Goal: Transaction & Acquisition: Purchase product/service

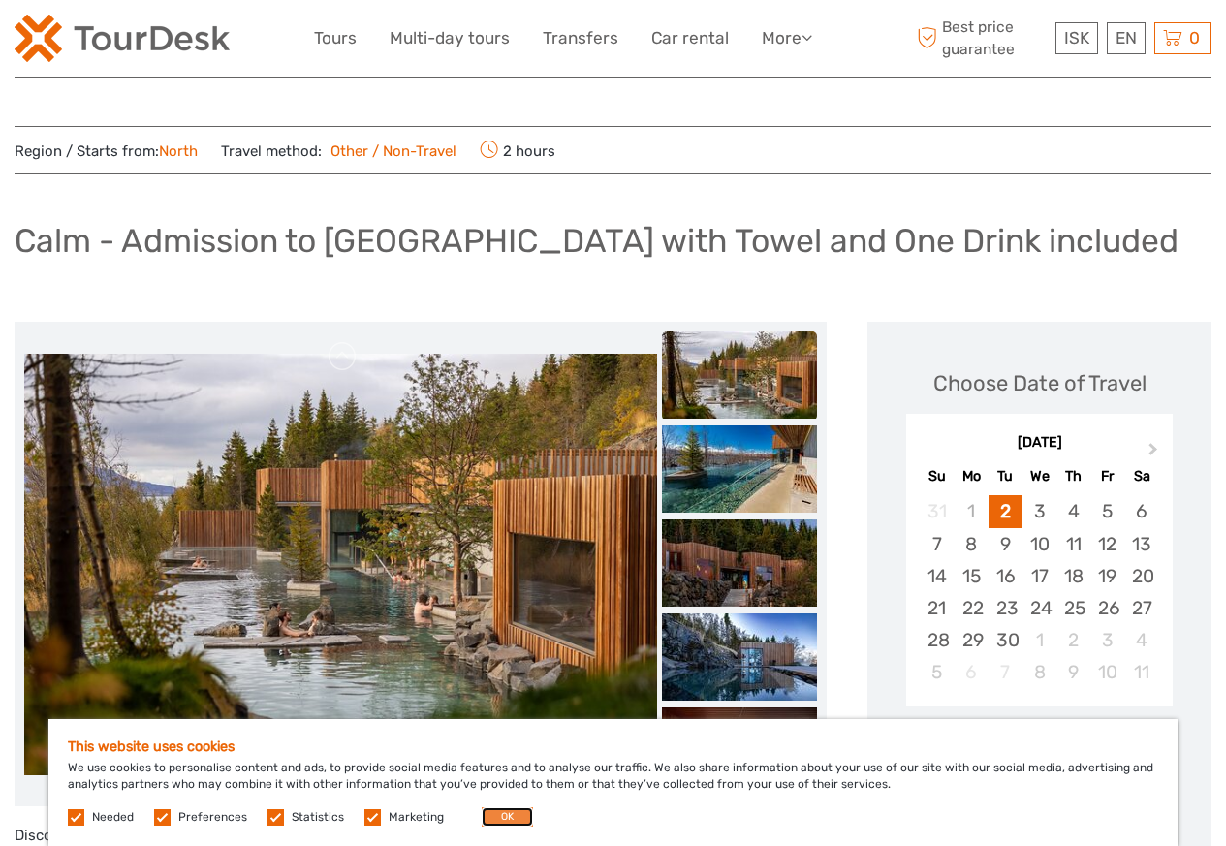
click at [497, 820] on button "OK" at bounding box center [507, 817] width 51 height 19
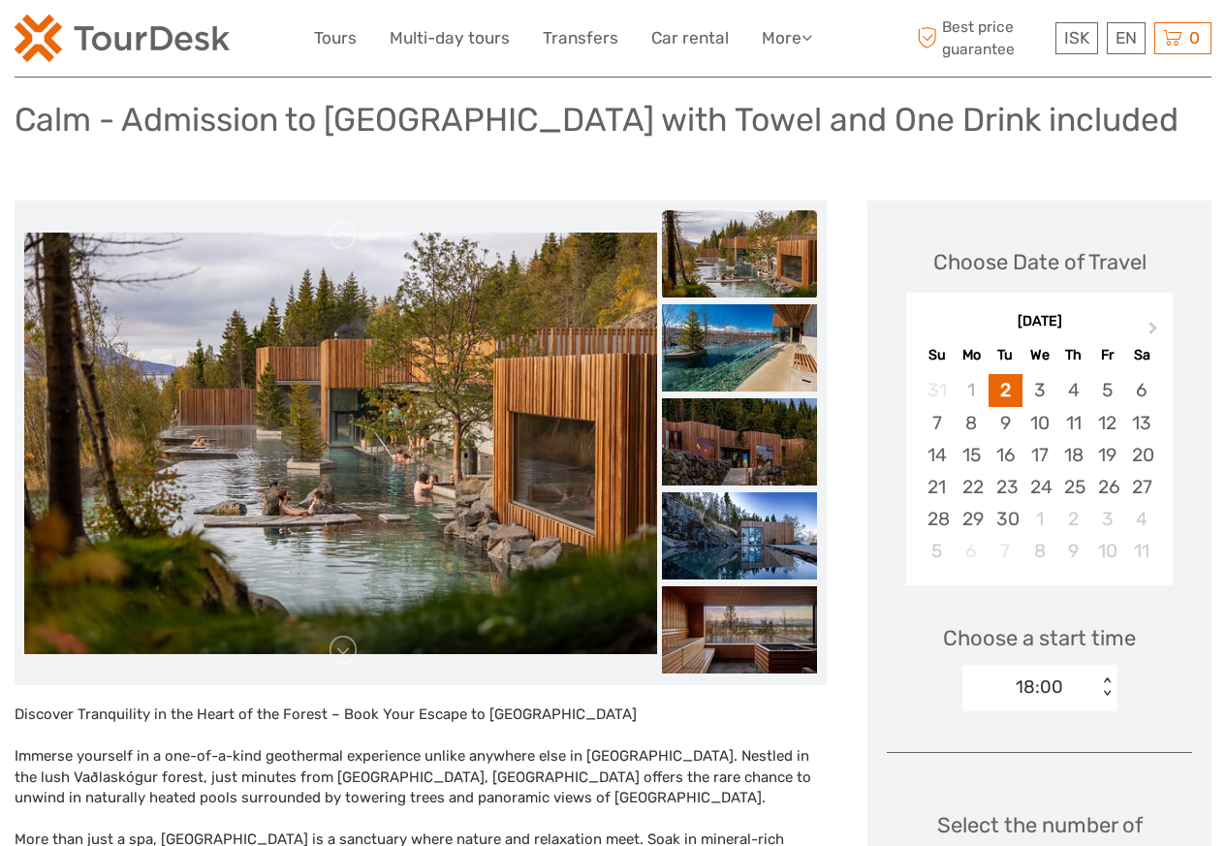
scroll to position [698, 0]
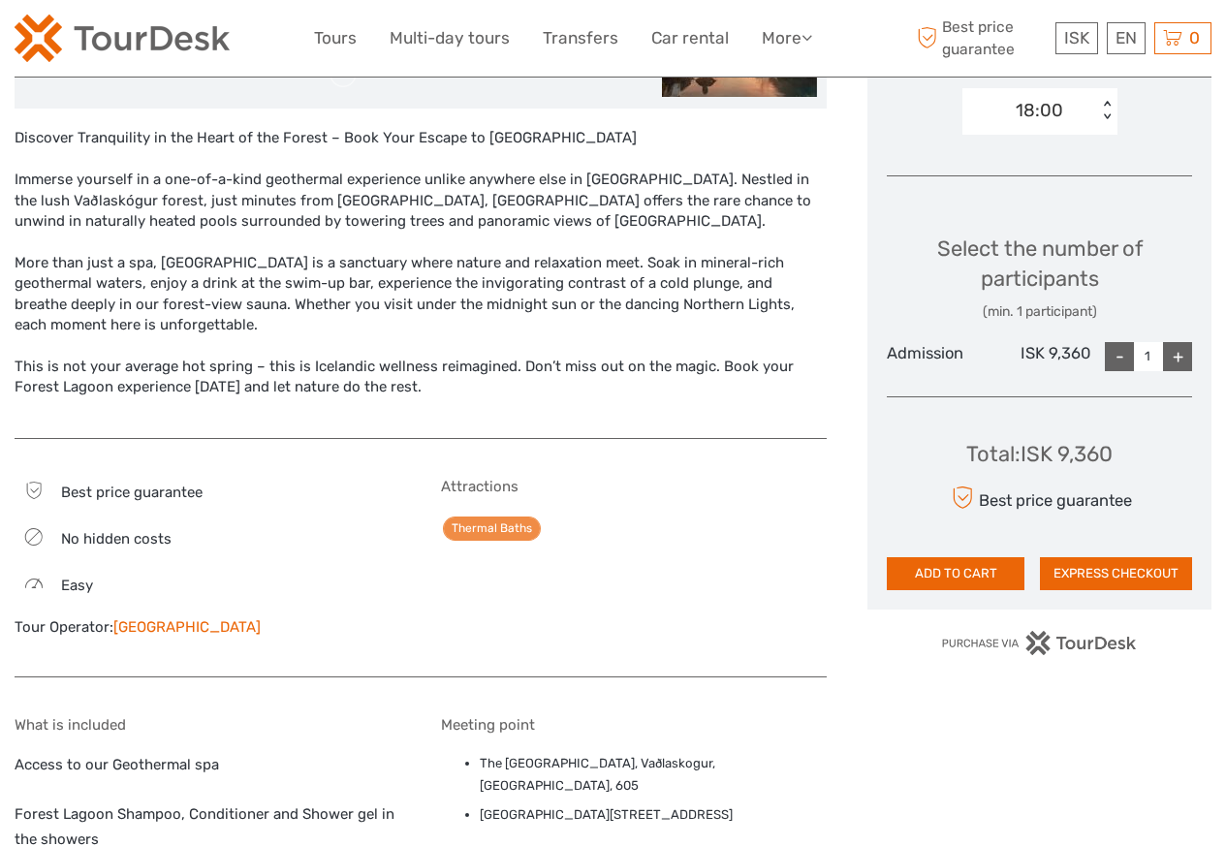
click at [1161, 373] on div "Select the number of participants (min. 1 participant) Admission ISK 9,360 - 1 +" at bounding box center [1039, 294] width 305 height 174
click at [1180, 359] on div "+" at bounding box center [1177, 356] width 29 height 29
type input "2"
click at [934, 576] on button "ADD TO CART" at bounding box center [956, 573] width 138 height 33
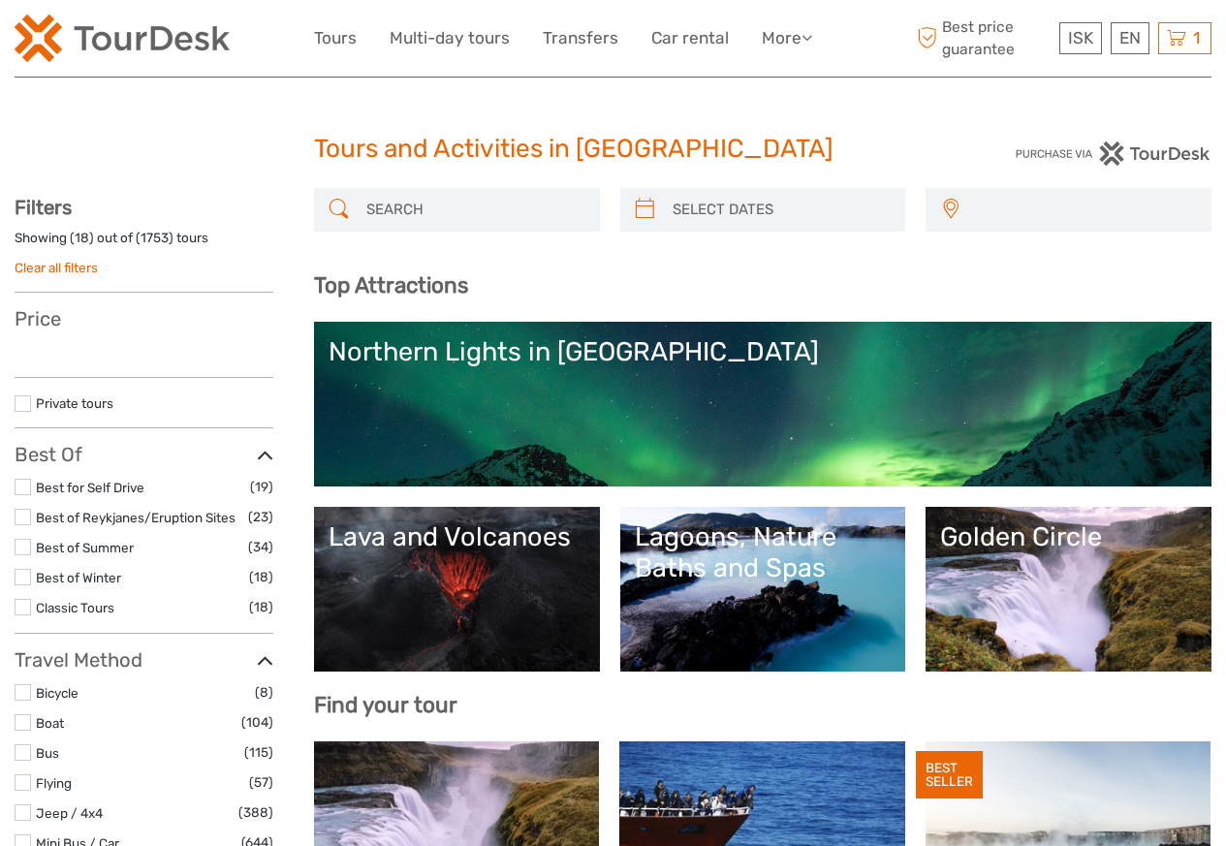
select select
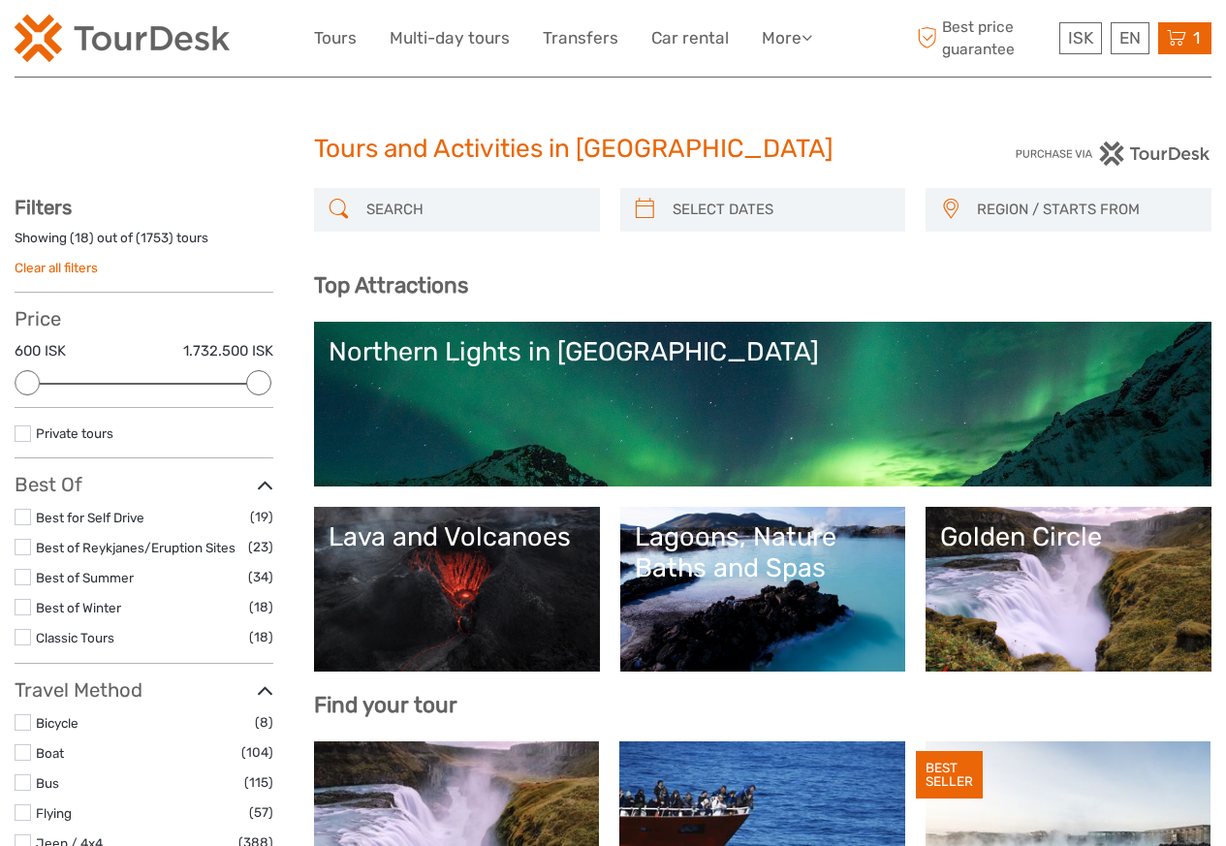
click at [1194, 32] on span "1" at bounding box center [1197, 37] width 13 height 19
